Goal: Navigation & Orientation: Understand site structure

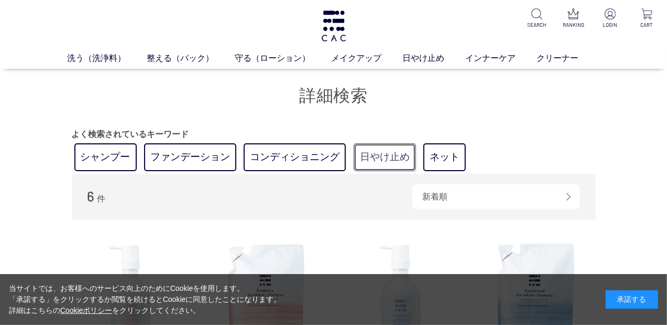
click at [382, 159] on link "日やけ止め" at bounding box center [385, 157] width 62 height 28
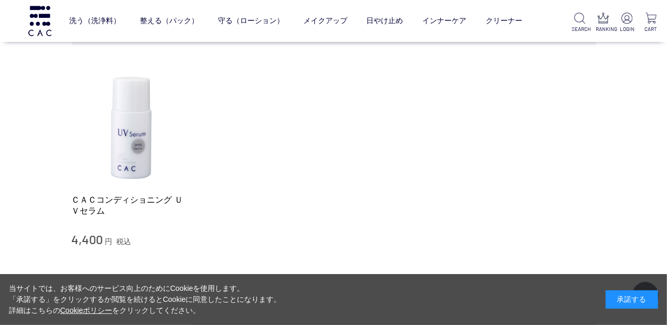
scroll to position [100, 0]
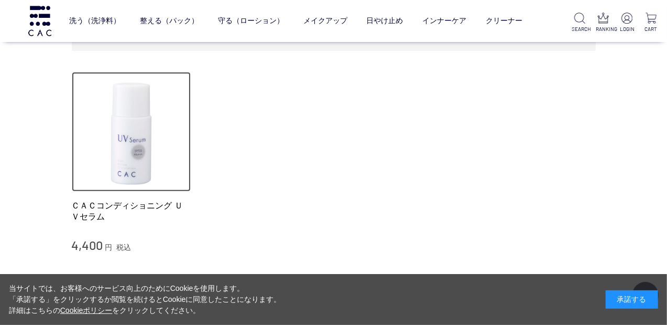
click at [143, 159] on img at bounding box center [132, 132] width 120 height 120
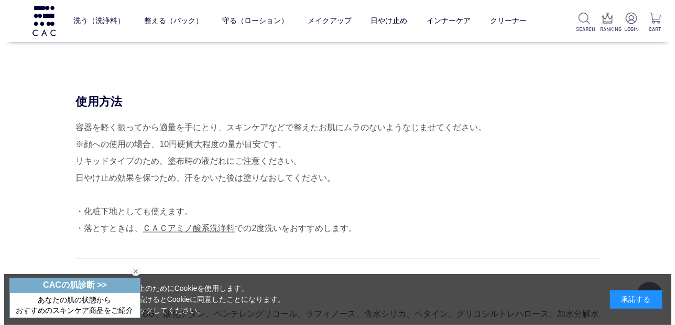
scroll to position [899, 0]
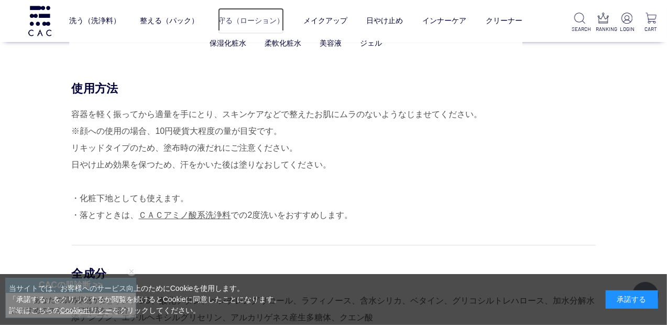
click at [260, 19] on link "守る（ローション）" at bounding box center [251, 21] width 66 height 26
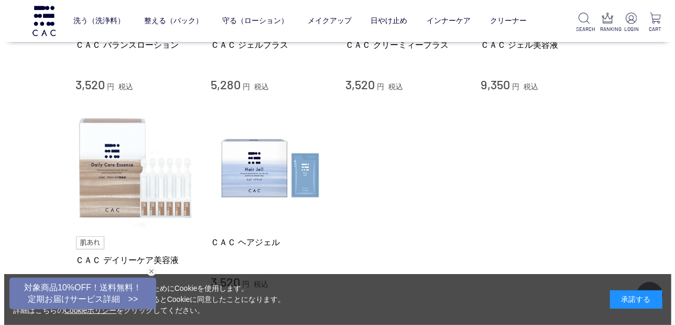
scroll to position [699, 0]
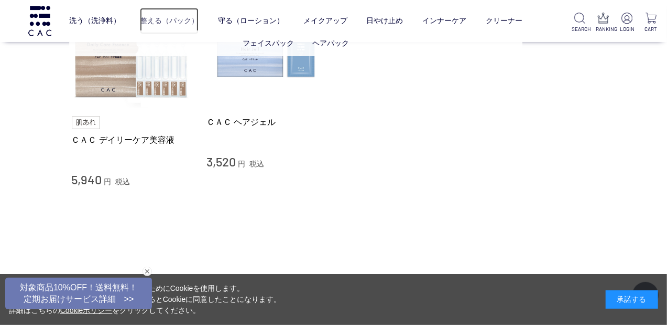
click at [167, 24] on link "整える（パック）" at bounding box center [169, 21] width 59 height 26
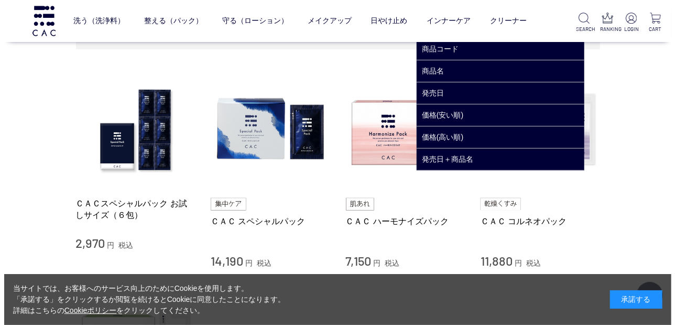
scroll to position [149, 0]
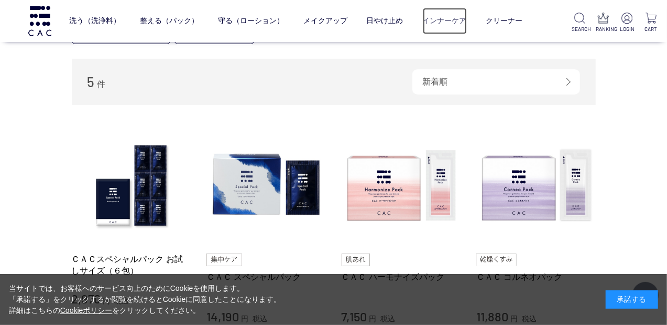
click at [457, 25] on link "インナーケア" at bounding box center [445, 21] width 44 height 26
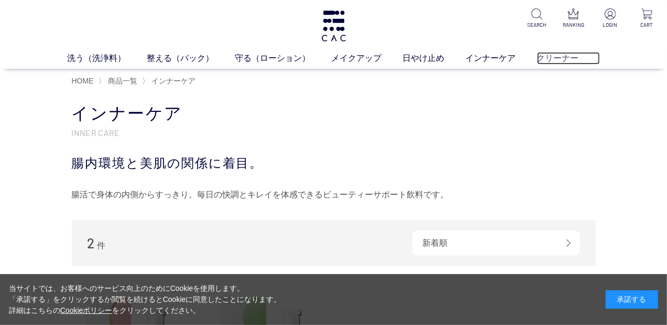
click at [554, 56] on link "クリーナー" at bounding box center [568, 58] width 63 height 13
